Goal: Navigation & Orientation: Find specific page/section

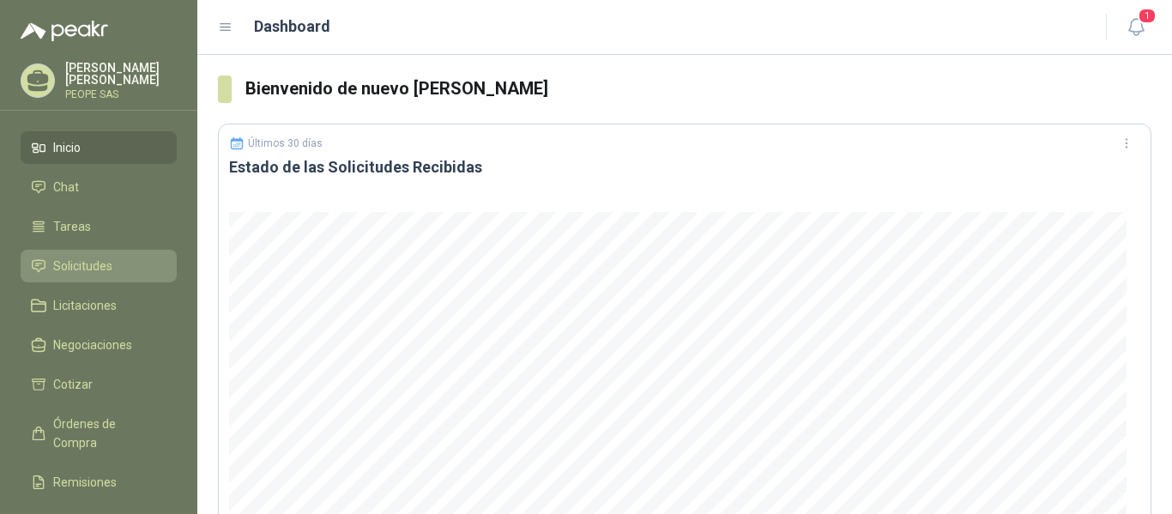
click at [105, 264] on span "Solicitudes" at bounding box center [82, 266] width 59 height 19
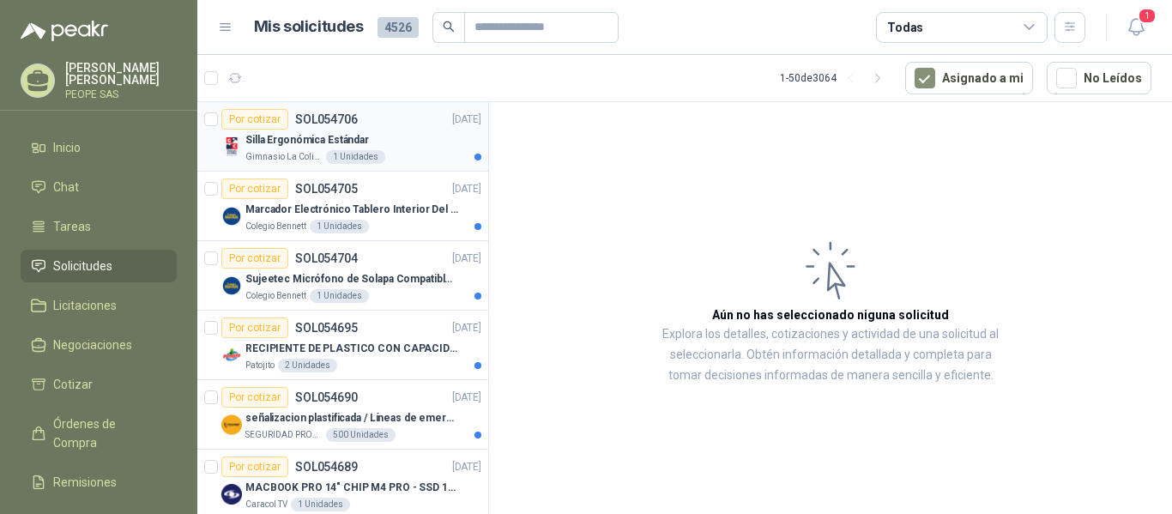
click at [407, 131] on div "Silla Ergonómica Estándar" at bounding box center [363, 140] width 236 height 21
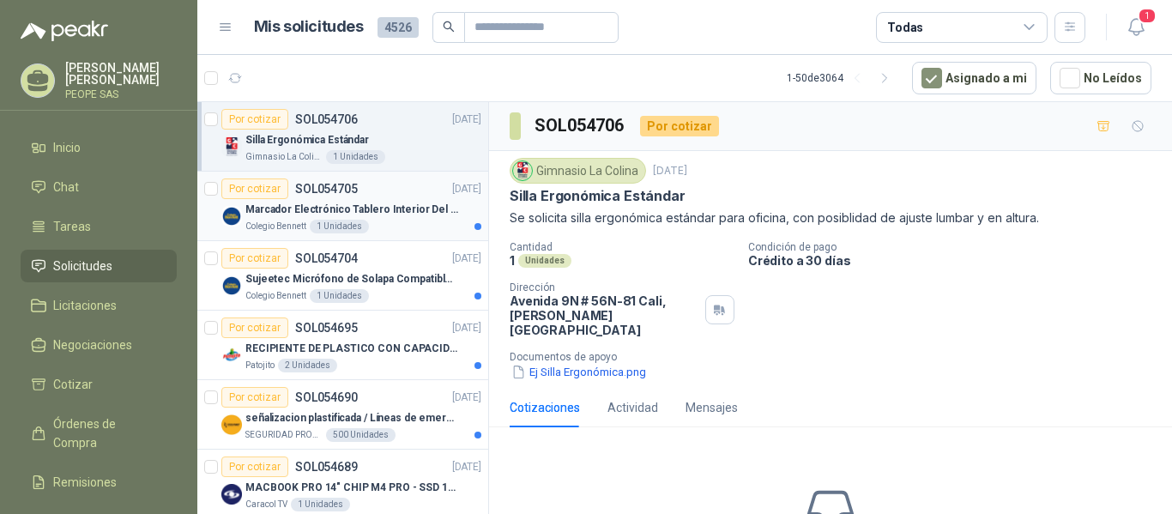
click at [315, 191] on p "SOL054705" at bounding box center [326, 189] width 63 height 12
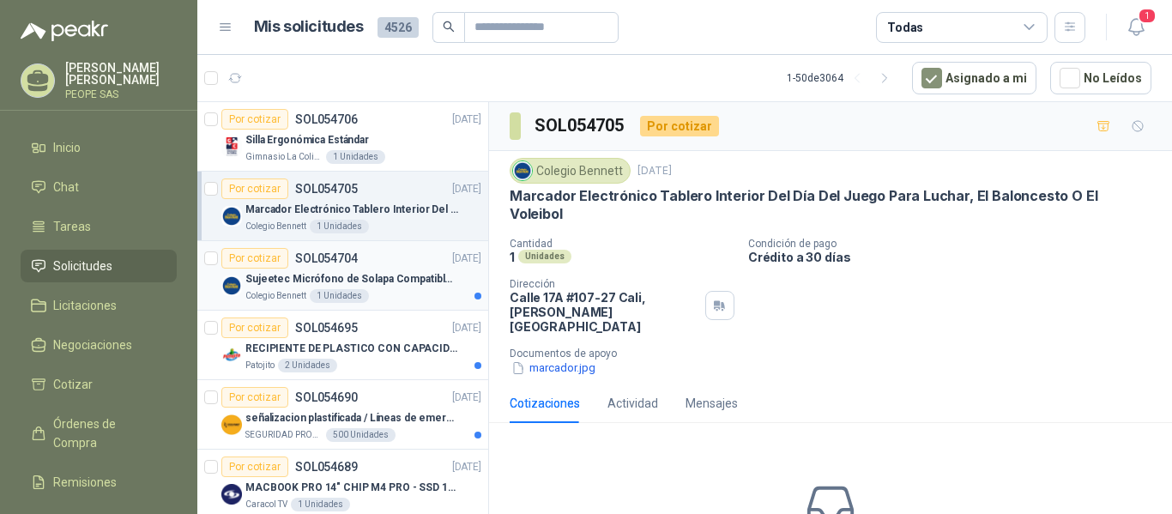
click at [354, 278] on p "Sujeetec Micrófono de Solapa Compatible con AKG [PERSON_NAME] Transmisor inalám…" at bounding box center [352, 279] width 214 height 16
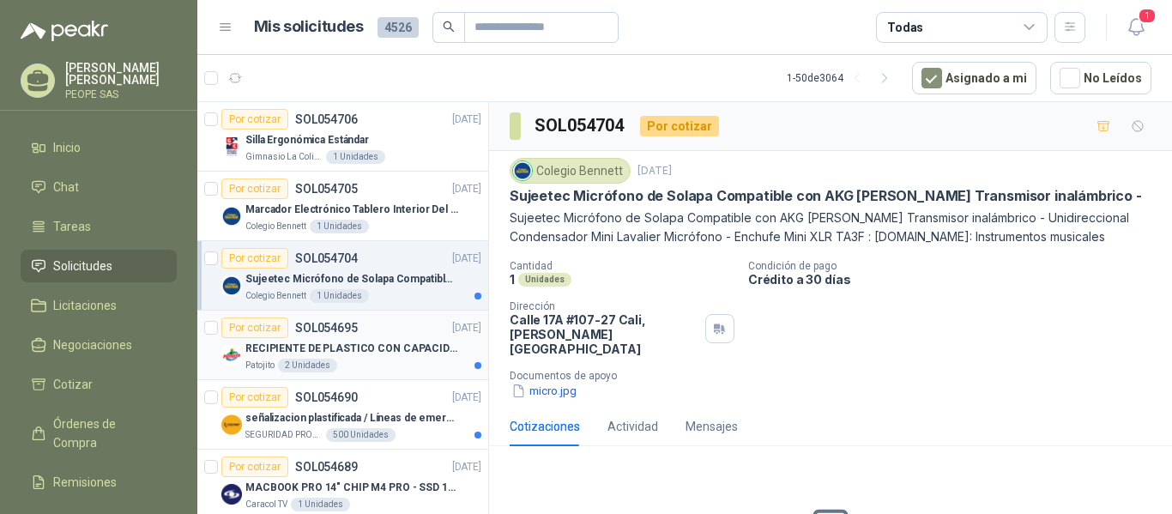
scroll to position [86, 0]
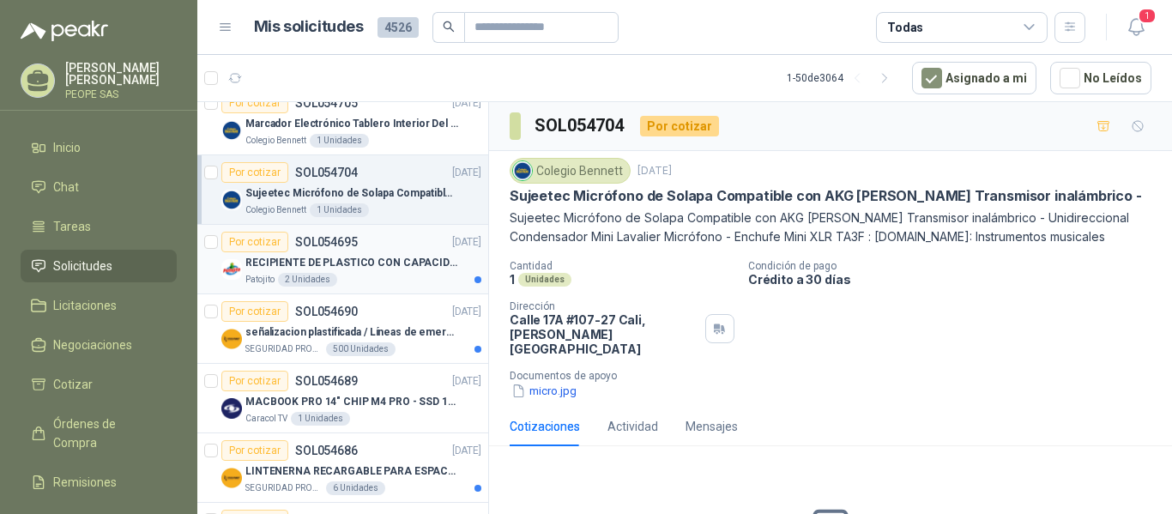
click at [369, 275] on div "Patojito 2 Unidades" at bounding box center [363, 280] width 236 height 14
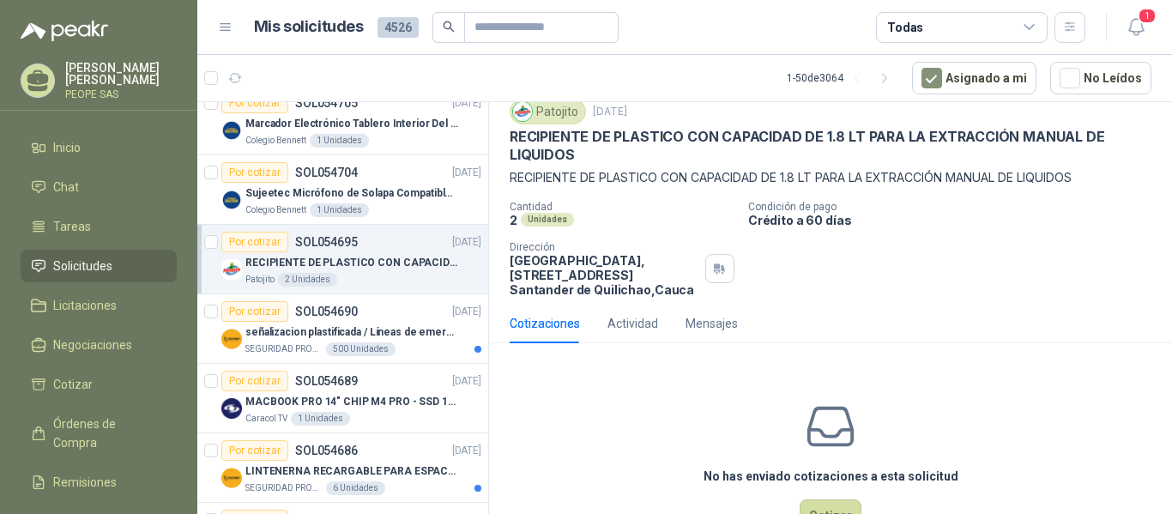
scroll to position [29, 0]
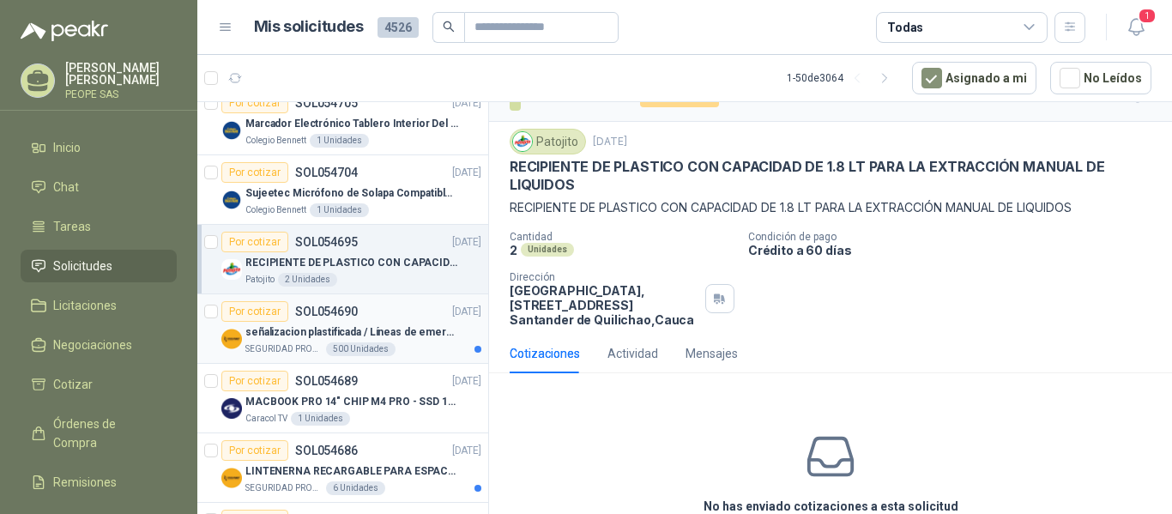
click at [379, 321] on div "Por cotizar SOL054690 [DATE]" at bounding box center [351, 311] width 260 height 21
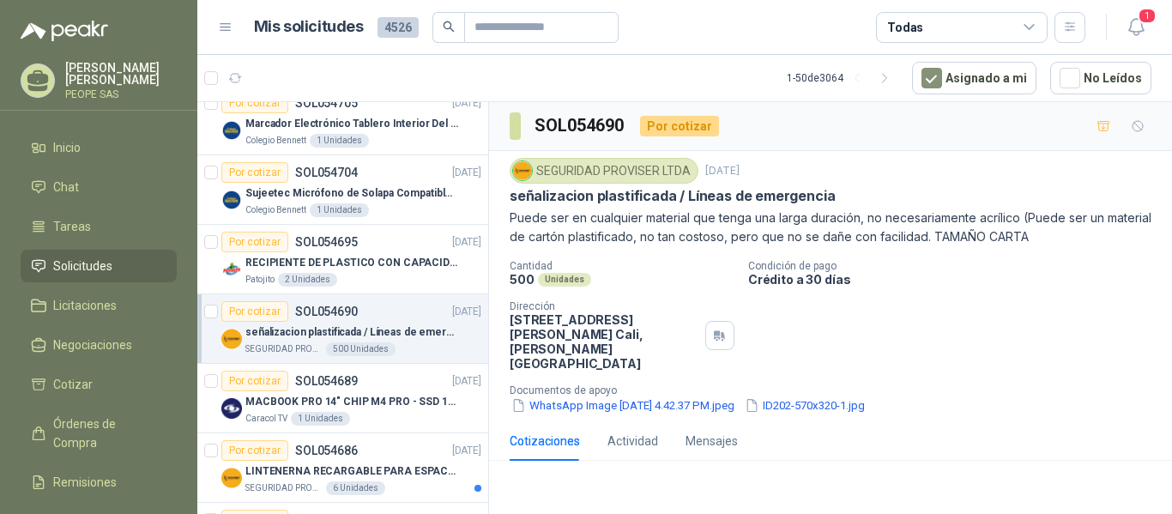
scroll to position [172, 0]
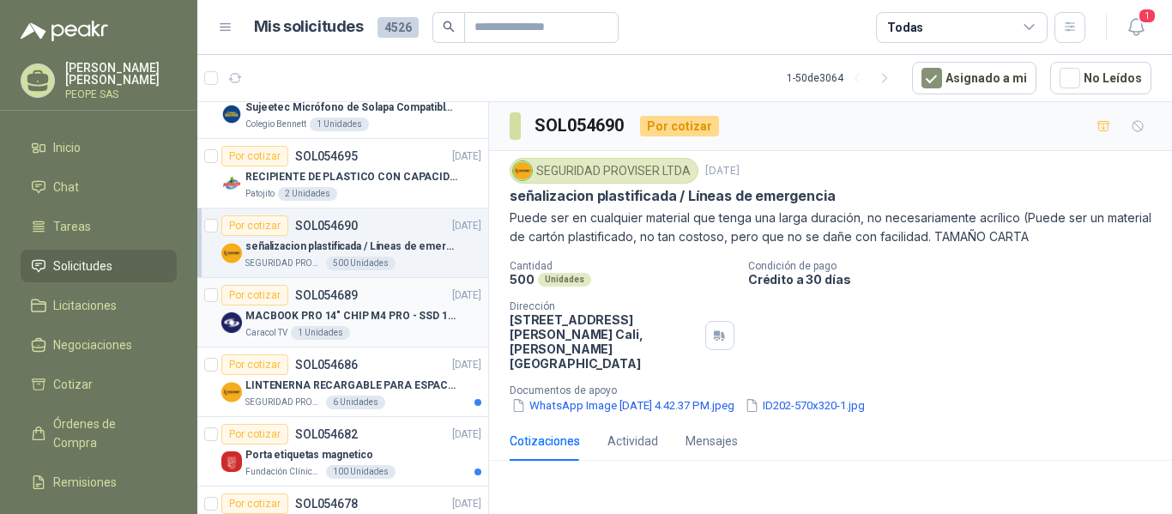
click at [371, 310] on p "MACBOOK PRO 14" CHIP M4 PRO - SSD 1TB RAM 24GB" at bounding box center [352, 316] width 214 height 16
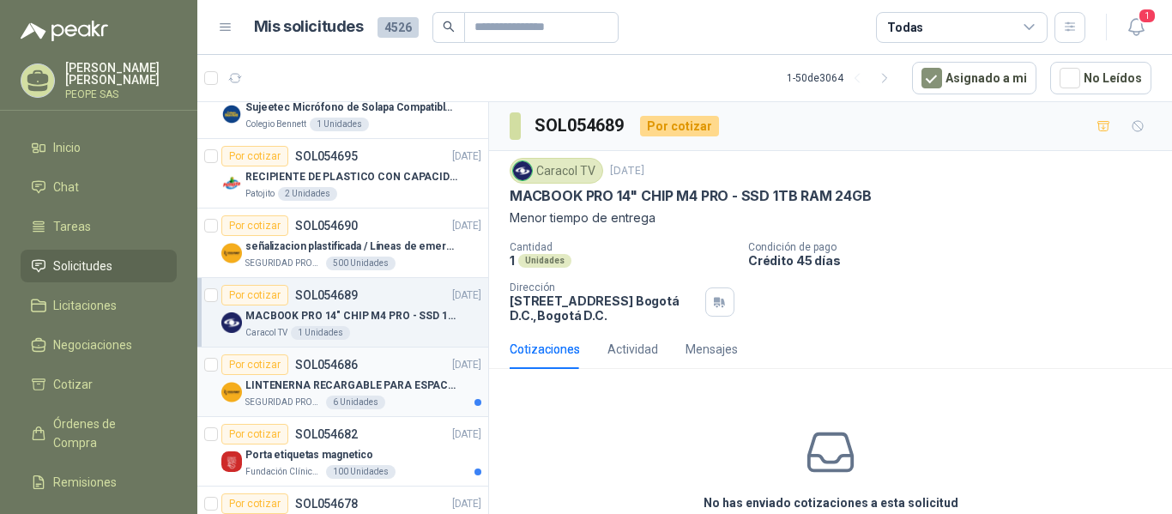
click at [361, 381] on p "LINTENERNA RECARGABLE PARA ESPACIOS ABIERTOS 100-120MTS" at bounding box center [352, 386] width 214 height 16
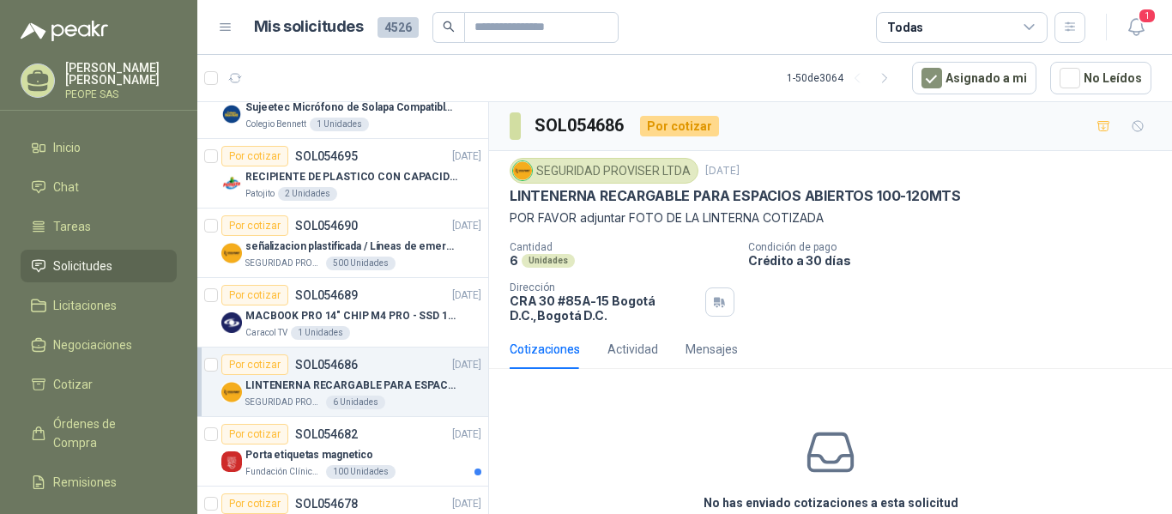
scroll to position [257, 0]
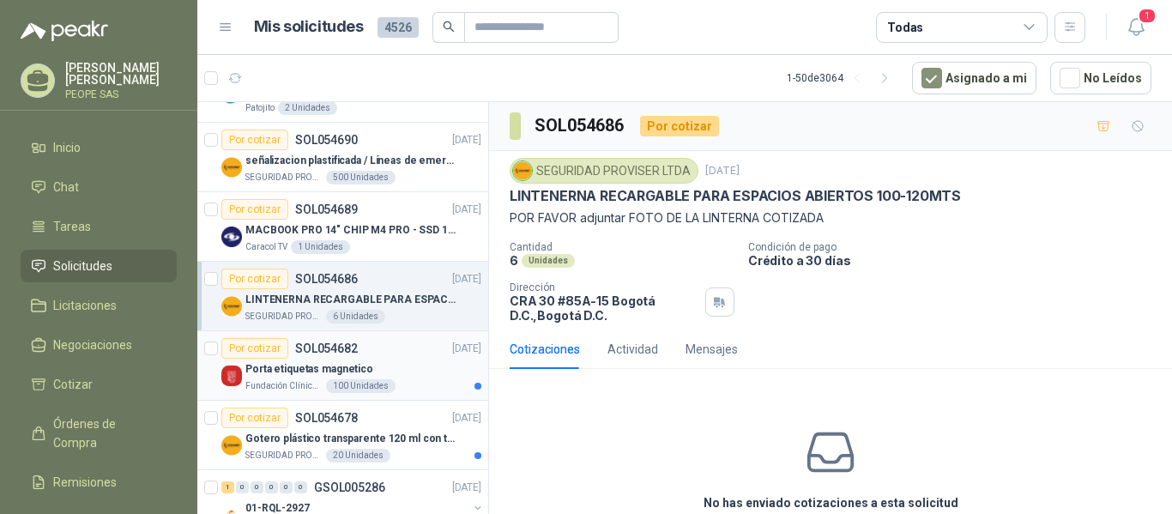
click at [366, 371] on p "Porta etiquetas magnetico" at bounding box center [309, 369] width 128 height 16
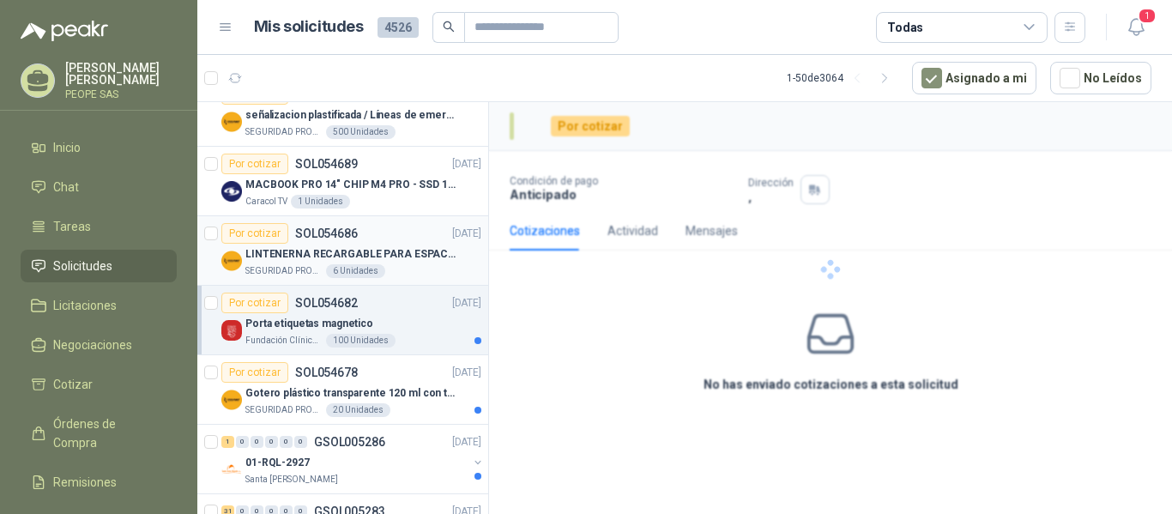
scroll to position [343, 0]
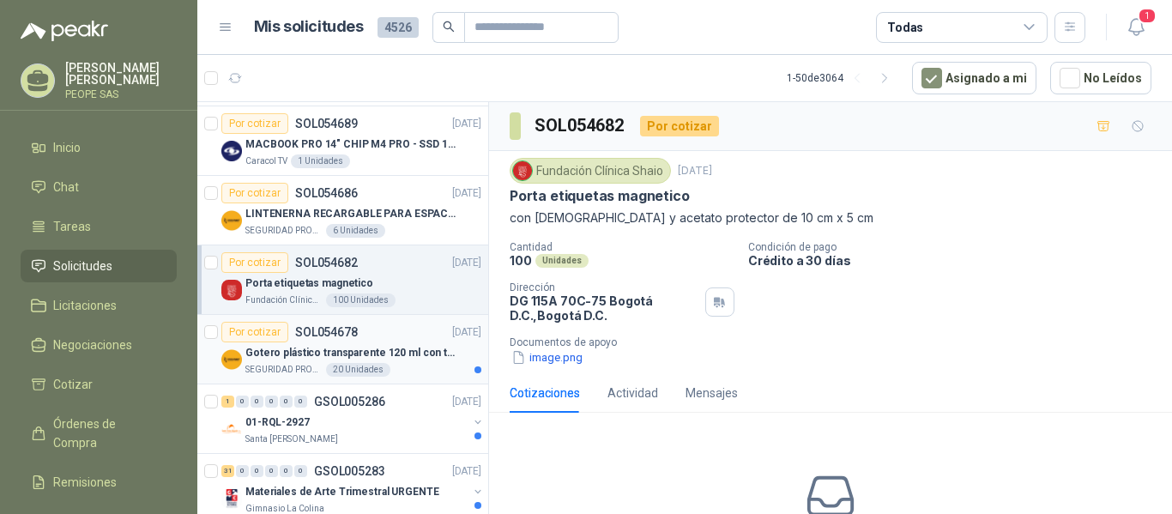
click at [399, 349] on p "Gotero plástico transparente 120 ml con tapa de seguridad" at bounding box center [352, 353] width 214 height 16
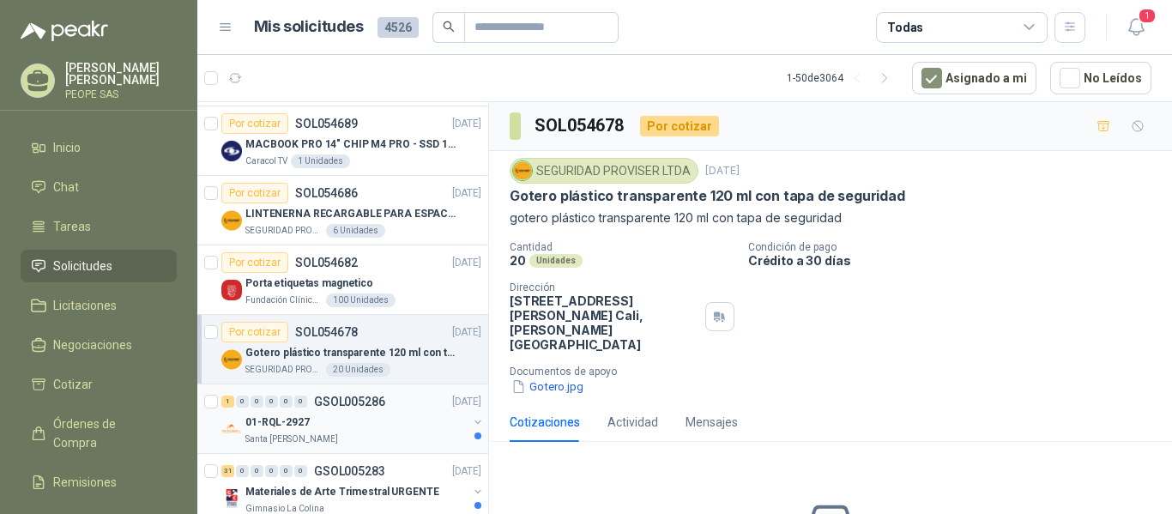
click at [382, 397] on p "GSOL005286" at bounding box center [349, 402] width 71 height 12
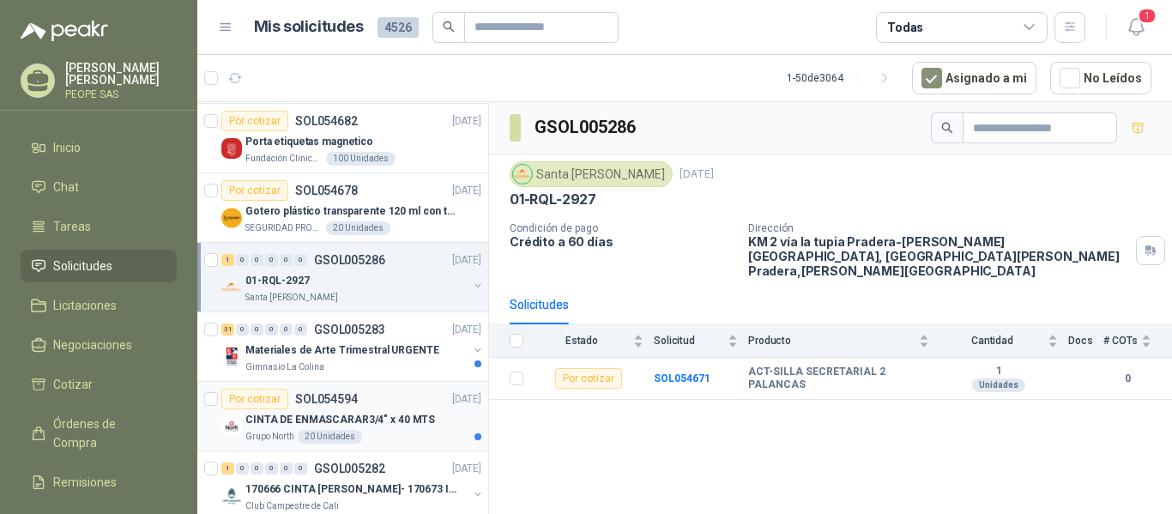
scroll to position [515, 0]
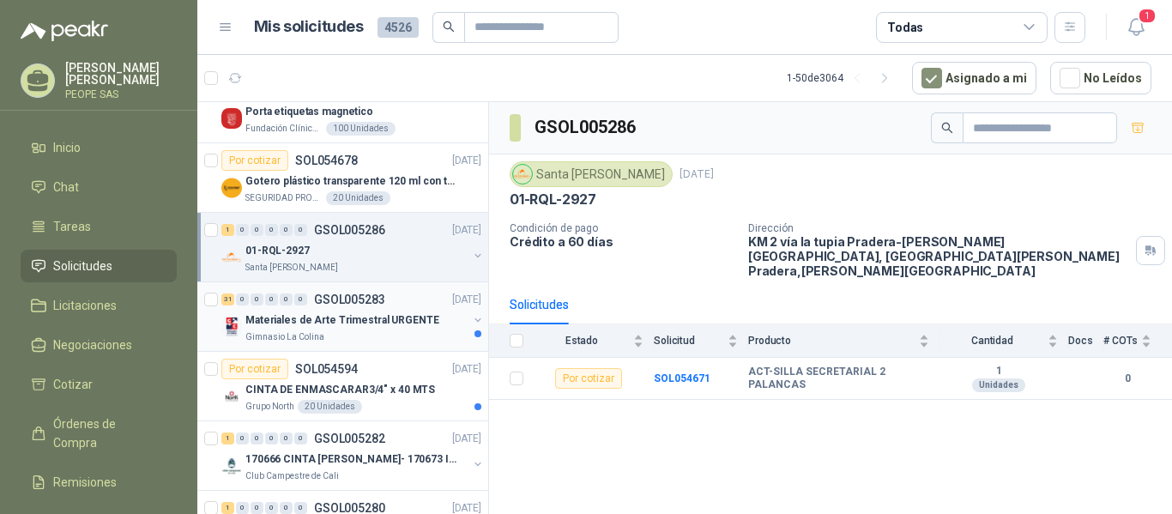
click at [386, 326] on p "Materiales de Arte Trimestral URGENTE" at bounding box center [342, 320] width 194 height 16
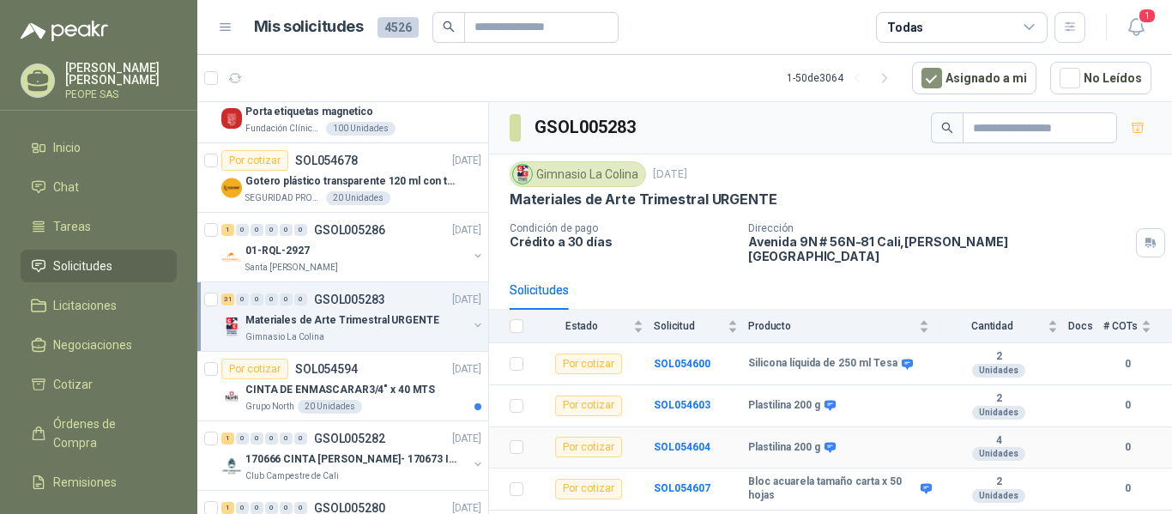
scroll to position [257, 0]
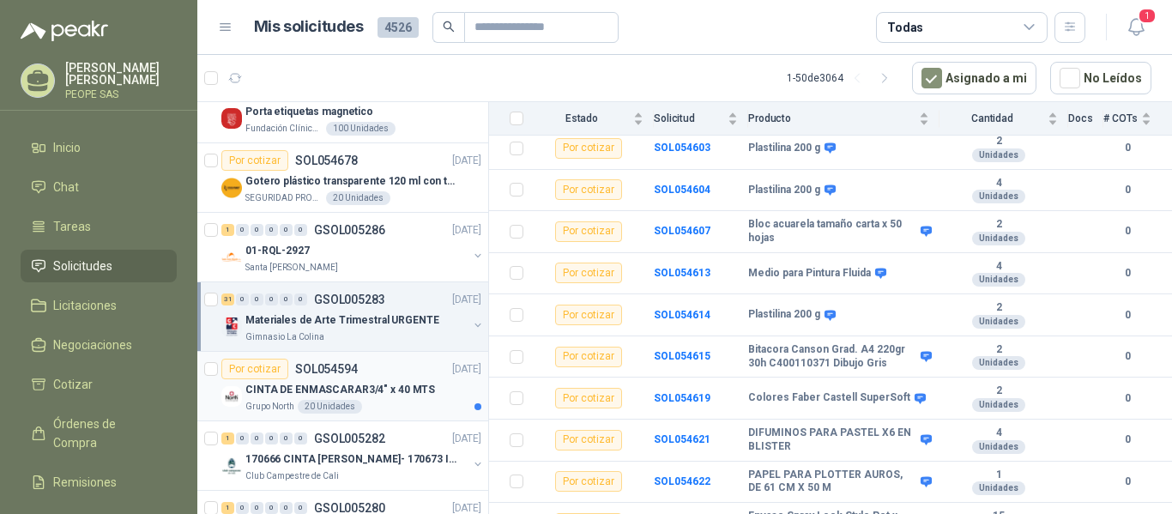
click at [329, 379] on div "Por cotizar SOL054594" at bounding box center [289, 369] width 136 height 21
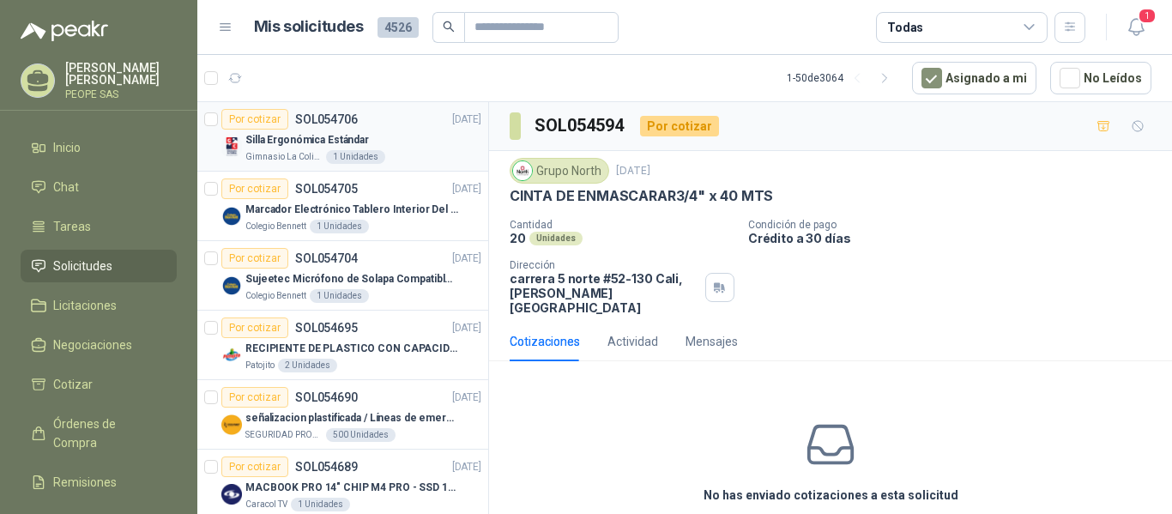
click at [394, 138] on div "Silla Ergonómica Estándar" at bounding box center [363, 140] width 236 height 21
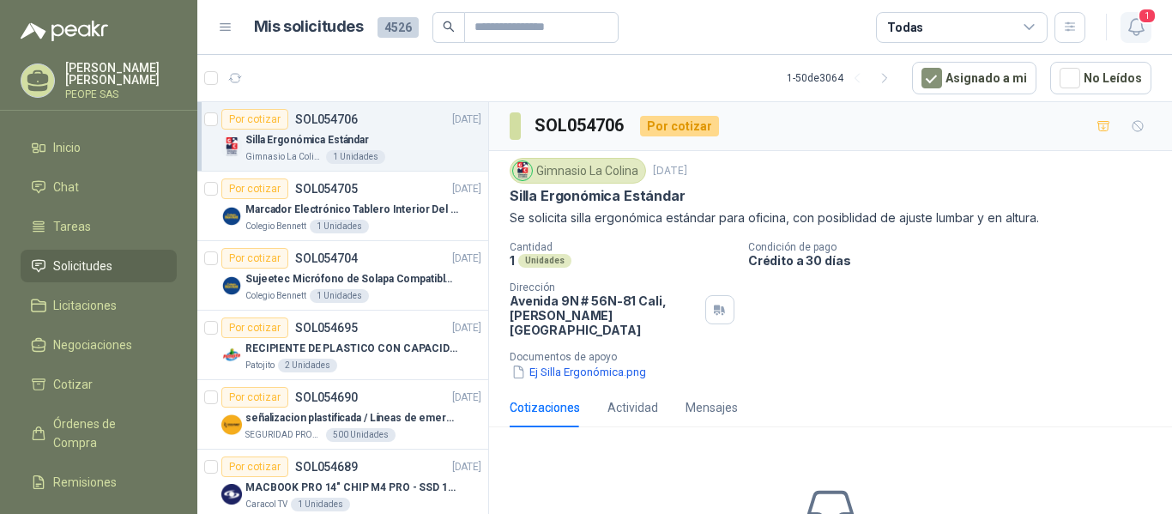
click at [1136, 24] on icon "button" at bounding box center [1136, 26] width 21 height 21
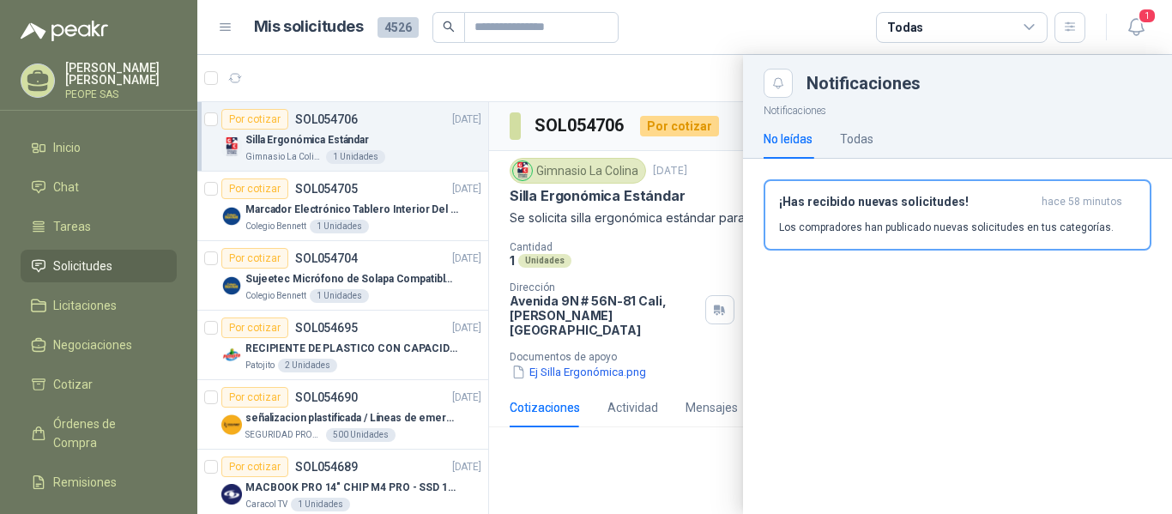
click at [733, 31] on article "Mis solicitudes 4526 Todas" at bounding box center [670, 27] width 833 height 31
